Goal: Task Accomplishment & Management: Complete application form

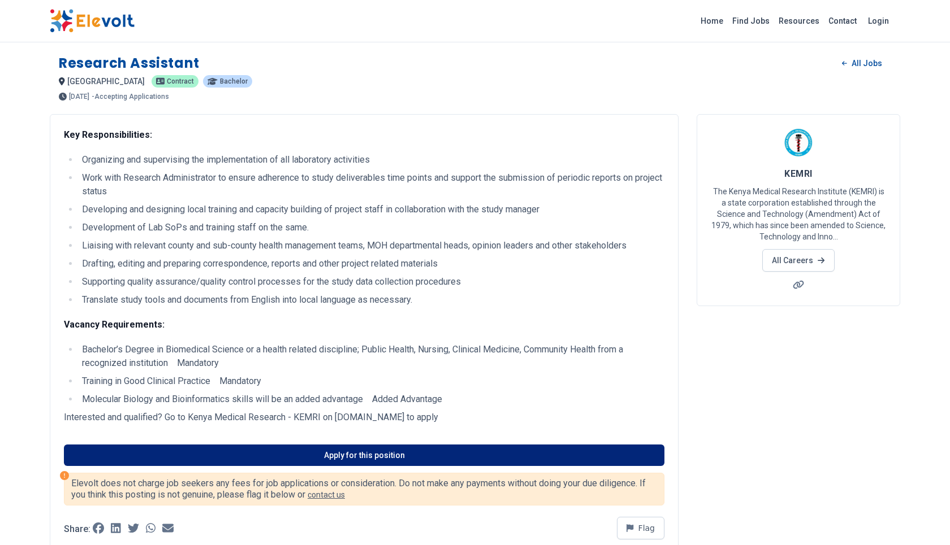
click at [359, 458] on link "Apply for this position" at bounding box center [364, 455] width 600 height 21
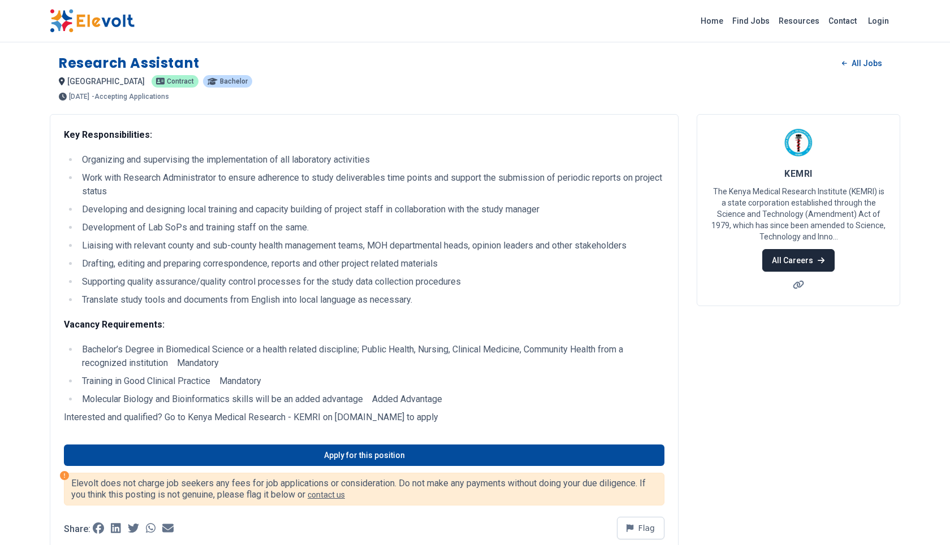
click at [786, 259] on link "All Careers" at bounding box center [798, 260] width 72 height 23
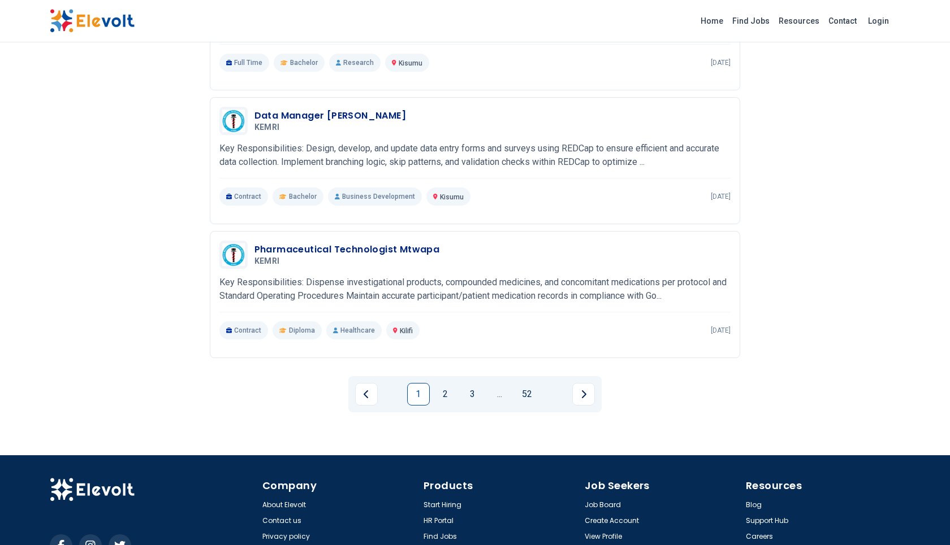
scroll to position [1177, 0]
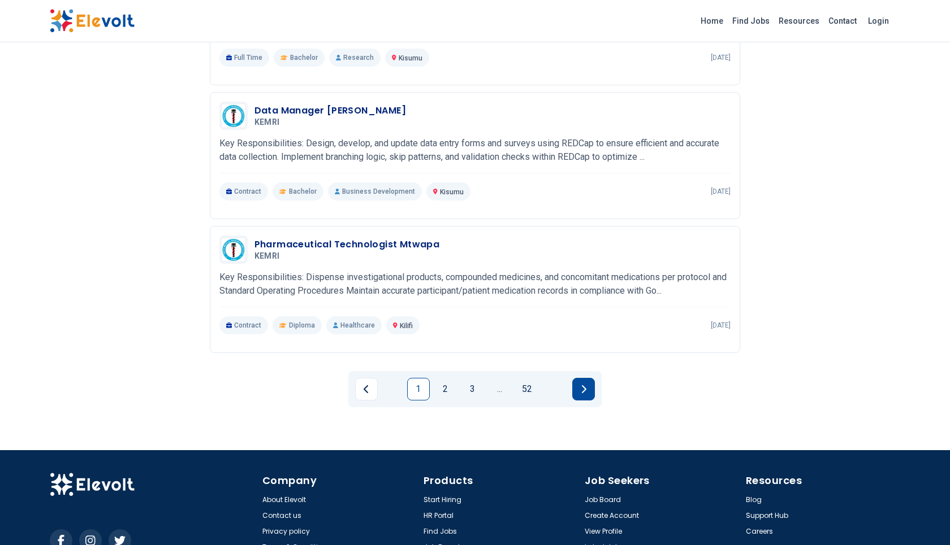
click at [584, 385] on icon "Next page" at bounding box center [584, 389] width 5 height 8
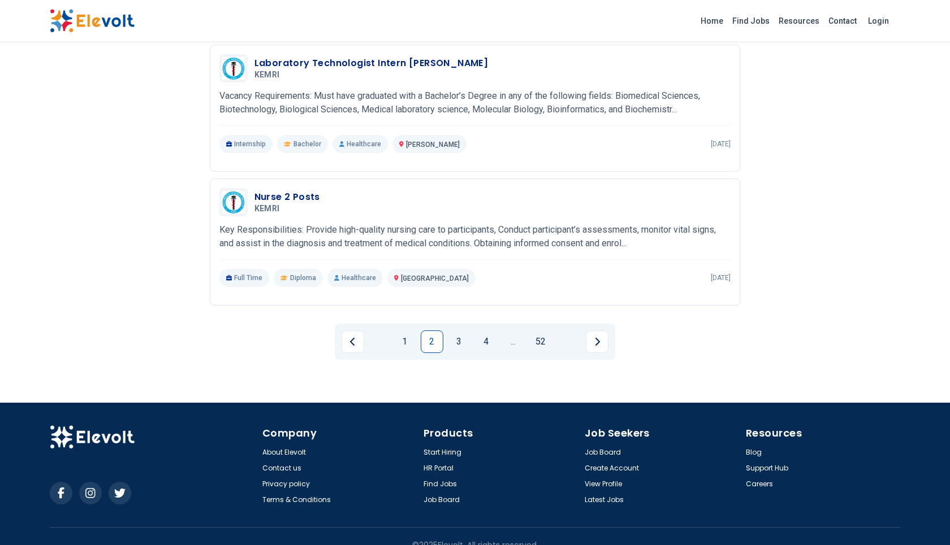
scroll to position [1233, 0]
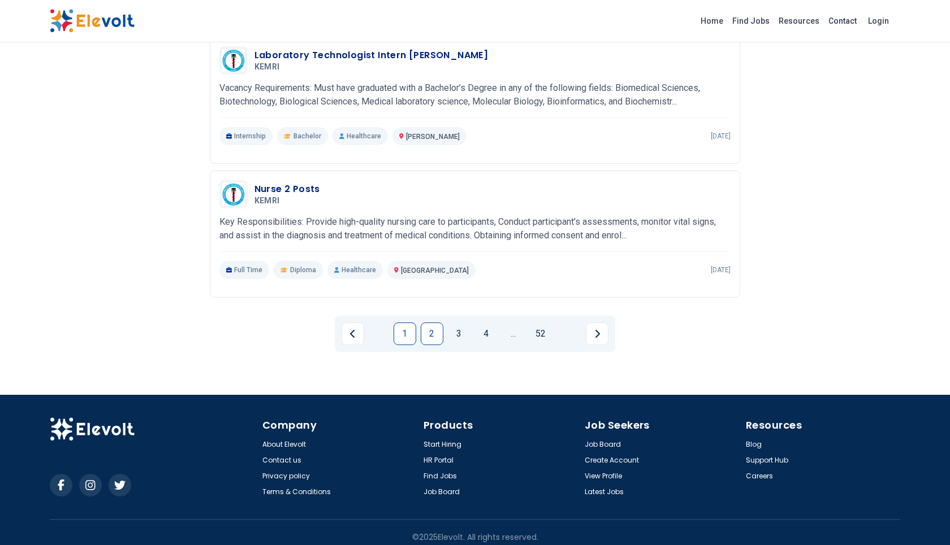
click at [400, 327] on link "1" at bounding box center [404, 334] width 23 height 23
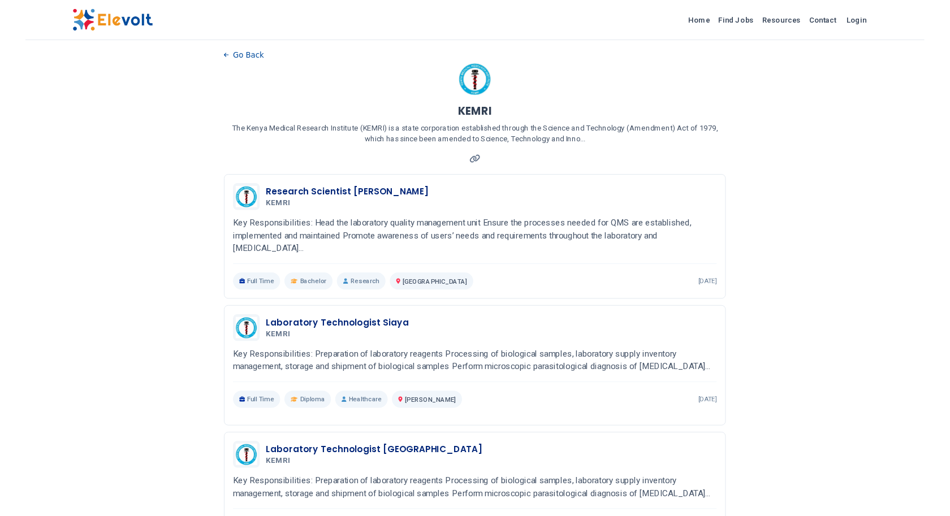
scroll to position [0, 0]
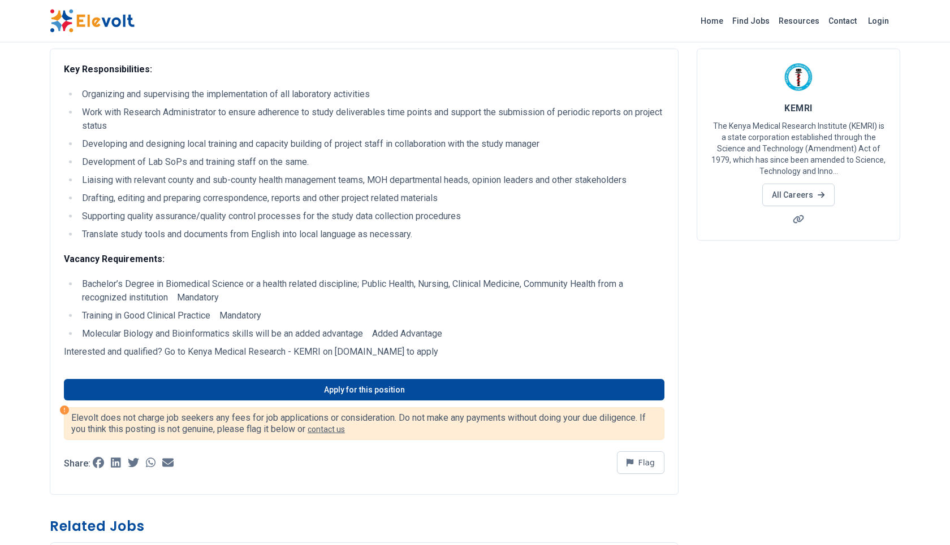
scroll to position [67, 0]
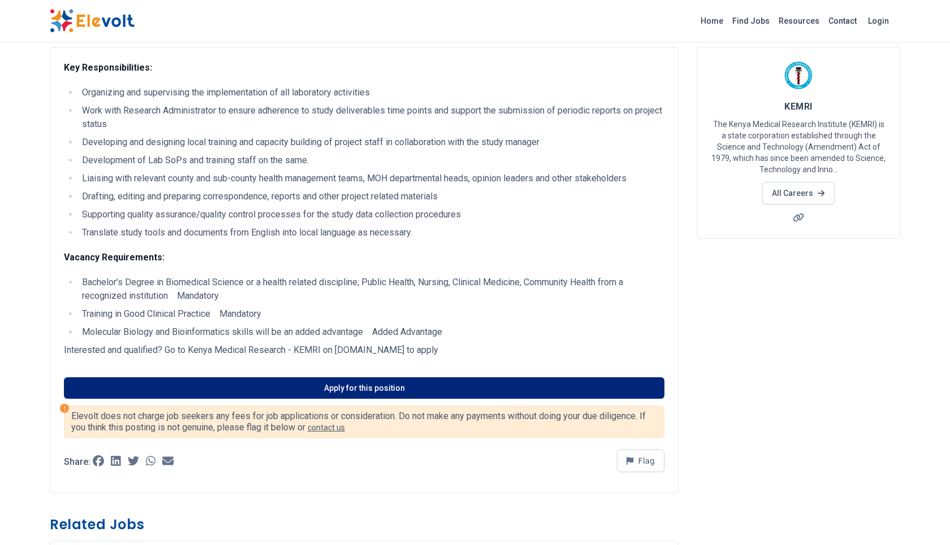
click at [296, 391] on link "Apply for this position" at bounding box center [364, 388] width 600 height 21
